Goal: Transaction & Acquisition: Purchase product/service

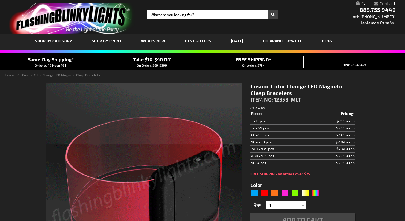
type input "5659"
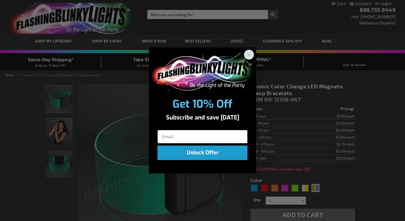
click at [251, 55] on circle "Close dialog" at bounding box center [249, 54] width 9 height 9
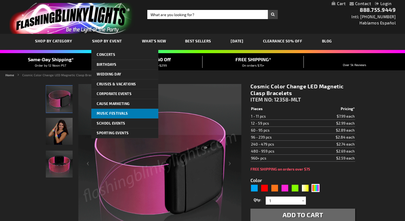
click at [108, 113] on span "Music Festivals" at bounding box center [112, 113] width 31 height 4
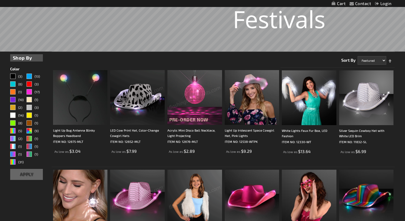
scroll to position [63, 0]
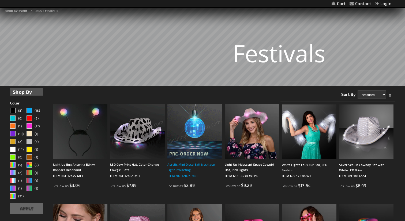
click at [189, 166] on div "Acrylic Mini Disco Ball Necklace, Light Projecting" at bounding box center [195, 166] width 55 height 11
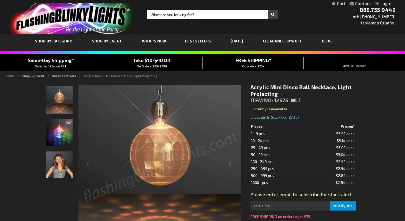
click at [66, 161] on img "Acrylic Mini Disco Ball Necklace, Light Projecting" at bounding box center [59, 164] width 27 height 27
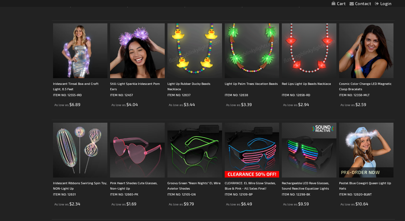
scroll to position [977, 0]
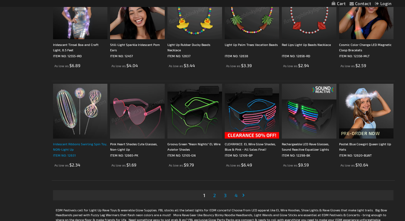
click at [69, 152] on p "ITEM NO: 12631" at bounding box center [80, 154] width 55 height 5
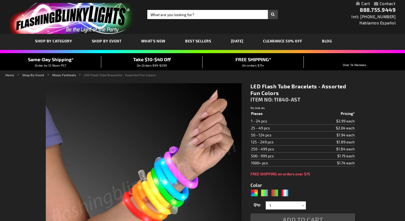
type input "5630"
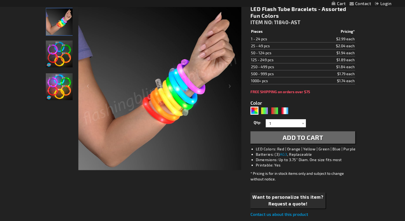
scroll to position [90, 0]
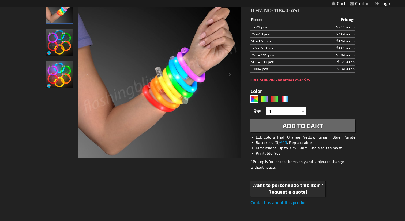
click at [77, 45] on div at bounding box center [144, 76] width 196 height 164
click at [53, 46] on img "LED Flash Tube Bracelets - Assorted Fun Colors" at bounding box center [59, 42] width 27 height 27
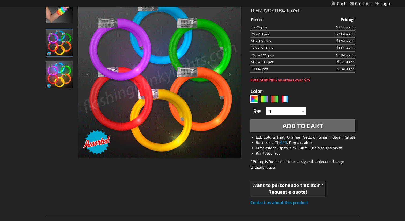
click at [50, 75] on img "LED Flash Tube Bracelets - Assorted Fun Colors" at bounding box center [59, 74] width 27 height 27
